Goal: Check status

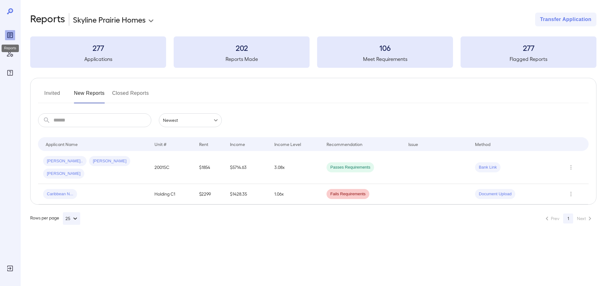
click at [11, 36] on icon "Reports" at bounding box center [10, 35] width 8 height 8
click at [144, 91] on button "Closed Reports" at bounding box center [130, 95] width 37 height 15
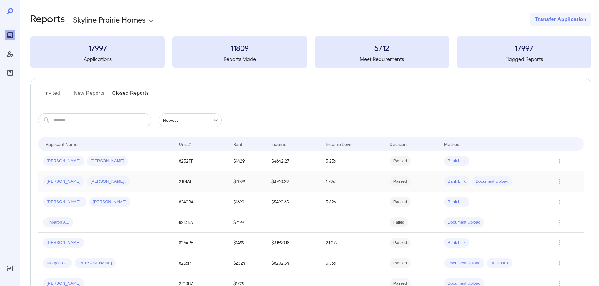
click at [125, 180] on div "[PERSON_NAME] [PERSON_NAME].." at bounding box center [106, 182] width 126 height 10
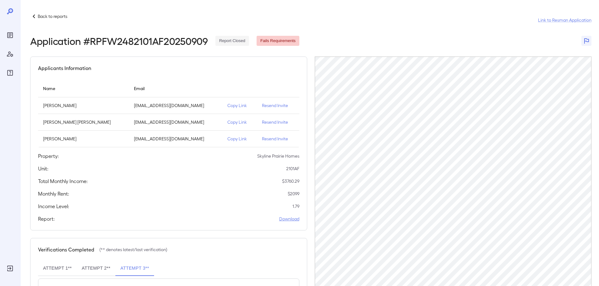
click at [288, 217] on link "Download" at bounding box center [289, 219] width 20 height 6
